Goal: Navigation & Orientation: Find specific page/section

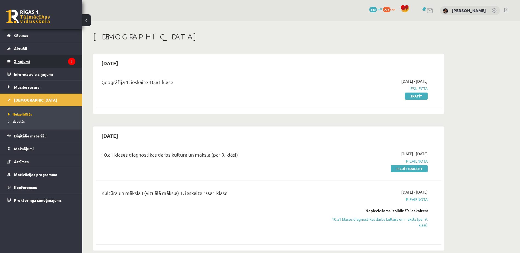
click at [22, 59] on legend "Ziņojumi 1" at bounding box center [44, 61] width 61 height 13
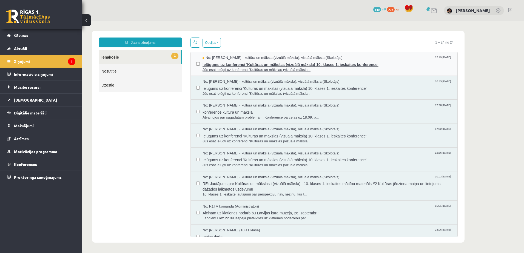
click at [210, 63] on span "Ielūgums uz konferenci 'Kultūras un mākslas (vizuālā māksla) 10. klases 1. iesk…" at bounding box center [326, 64] width 249 height 7
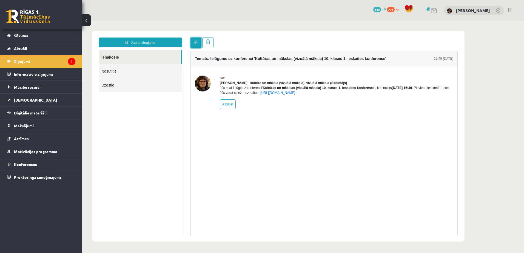
click at [196, 43] on span at bounding box center [196, 42] width 4 height 4
click at [19, 35] on span "Sākums" at bounding box center [21, 35] width 14 height 5
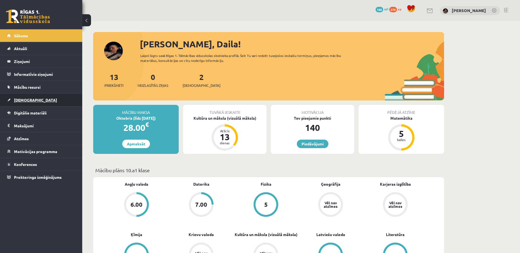
click at [20, 97] on link "[DEMOGRAPHIC_DATA]" at bounding box center [41, 100] width 68 height 13
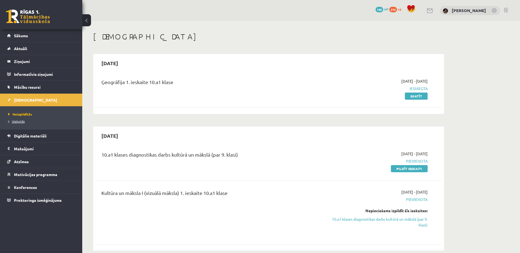
click at [22, 123] on span "Izlabotās" at bounding box center [16, 121] width 16 height 4
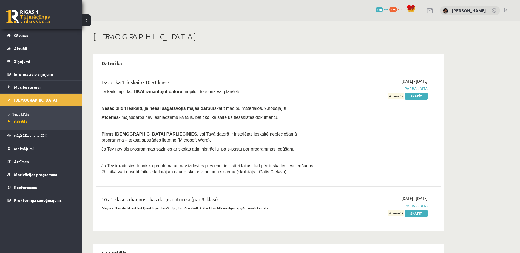
click at [22, 100] on span "[DEMOGRAPHIC_DATA]" at bounding box center [35, 100] width 43 height 5
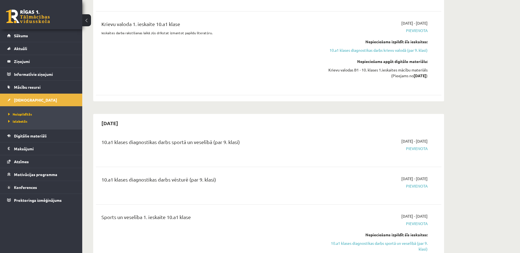
scroll to position [383, 0]
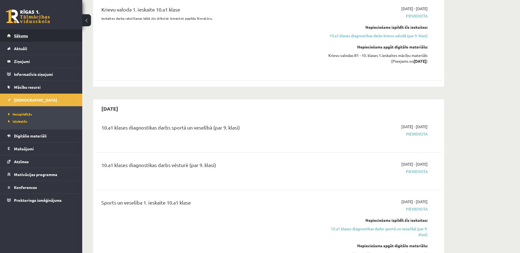
click at [20, 36] on span "Sākums" at bounding box center [21, 35] width 14 height 5
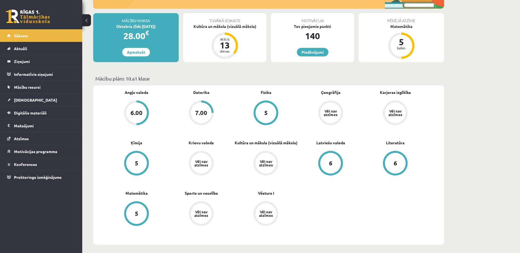
scroll to position [82, 0]
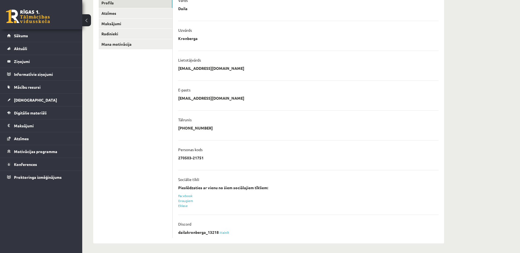
scroll to position [81, 0]
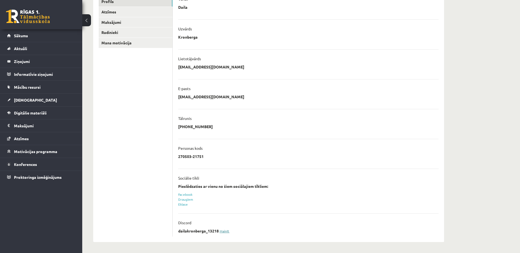
click at [224, 232] on link "Mainīt" at bounding box center [224, 231] width 10 height 4
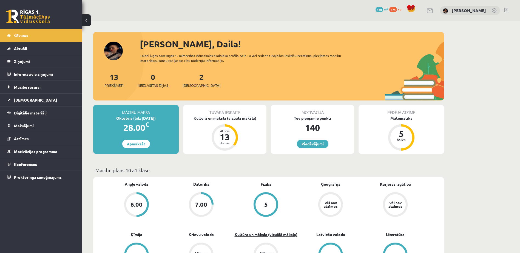
scroll to position [82, 0]
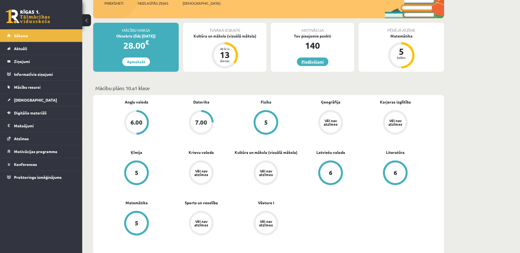
click at [313, 62] on link "Piedāvājumi" at bounding box center [313, 62] width 32 height 8
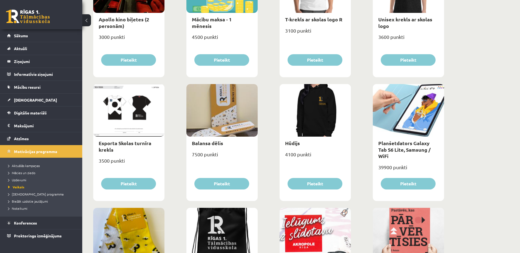
scroll to position [247, 0]
